Goal: Task Accomplishment & Management: Manage account settings

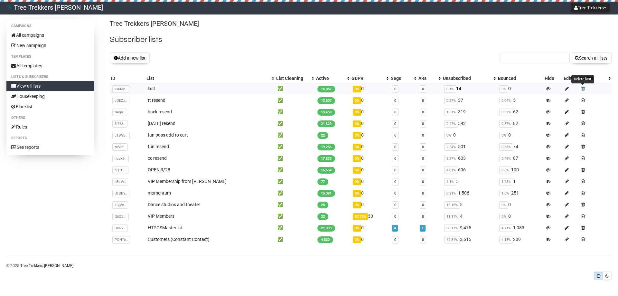
click at [582, 87] on span at bounding box center [583, 88] width 4 height 5
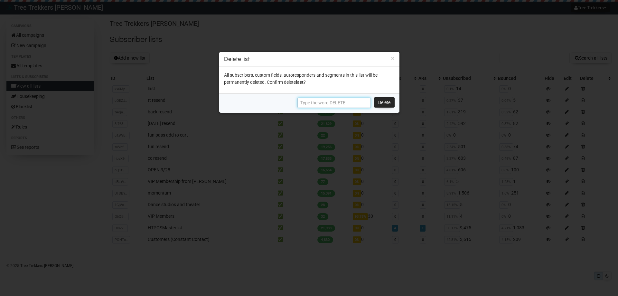
click at [364, 101] on input "text" at bounding box center [333, 103] width 73 height 10
type input "DELETE"
click at [387, 103] on link "Delete" at bounding box center [384, 102] width 21 height 10
click at [381, 106] on link "Delete" at bounding box center [384, 102] width 21 height 10
click at [382, 103] on link "Delete" at bounding box center [384, 102] width 21 height 10
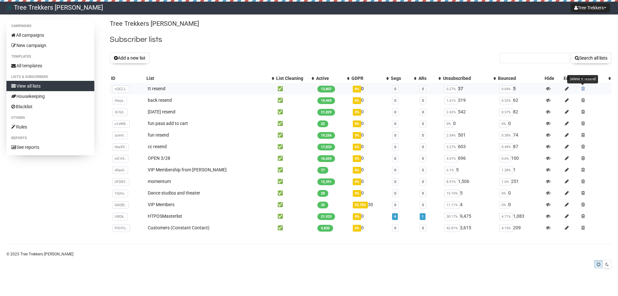
click at [583, 89] on span at bounding box center [583, 88] width 4 height 5
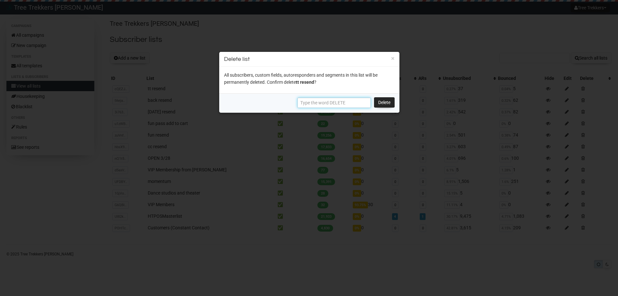
click at [350, 101] on input "text" at bounding box center [333, 103] width 73 height 10
type input "DELETE"
click at [379, 103] on link "Delete" at bounding box center [384, 102] width 21 height 10
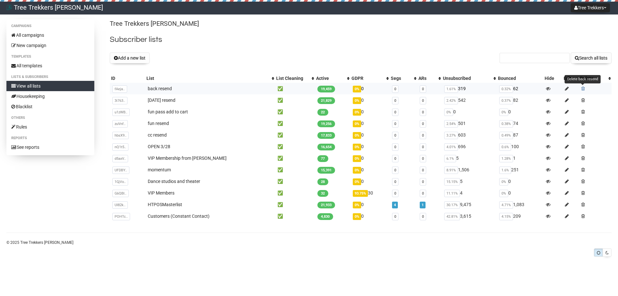
click at [583, 88] on span at bounding box center [583, 88] width 4 height 5
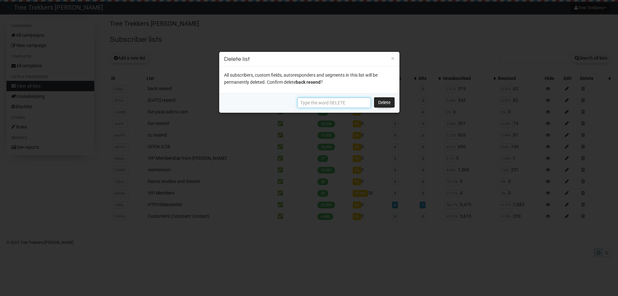
click at [326, 101] on input "text" at bounding box center [333, 103] width 73 height 10
type input "DELETE"
click at [387, 105] on link "Delete" at bounding box center [384, 102] width 21 height 10
click at [385, 103] on link "Delete" at bounding box center [384, 102] width 21 height 10
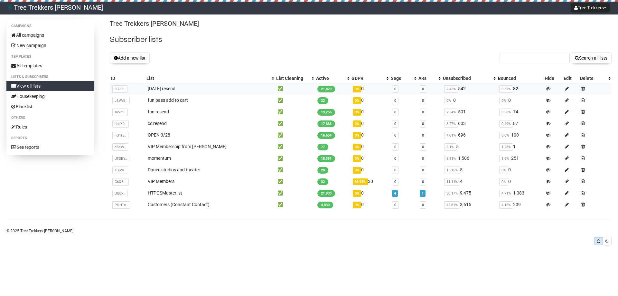
click at [585, 90] on td at bounding box center [595, 89] width 33 height 12
click at [583, 89] on span at bounding box center [583, 88] width 4 height 5
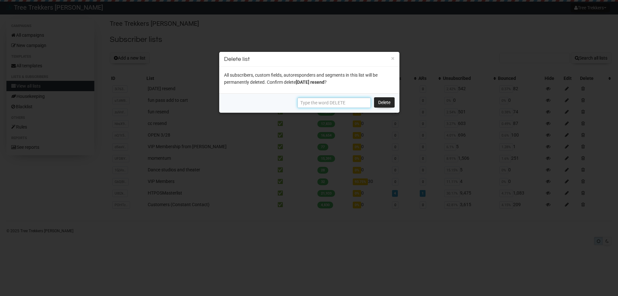
click at [354, 106] on input "text" at bounding box center [333, 103] width 73 height 10
type input "DELETE"
click at [383, 107] on link "Delete" at bounding box center [384, 102] width 21 height 10
click at [384, 102] on link "Delete" at bounding box center [384, 102] width 21 height 10
